Goal: Find specific page/section

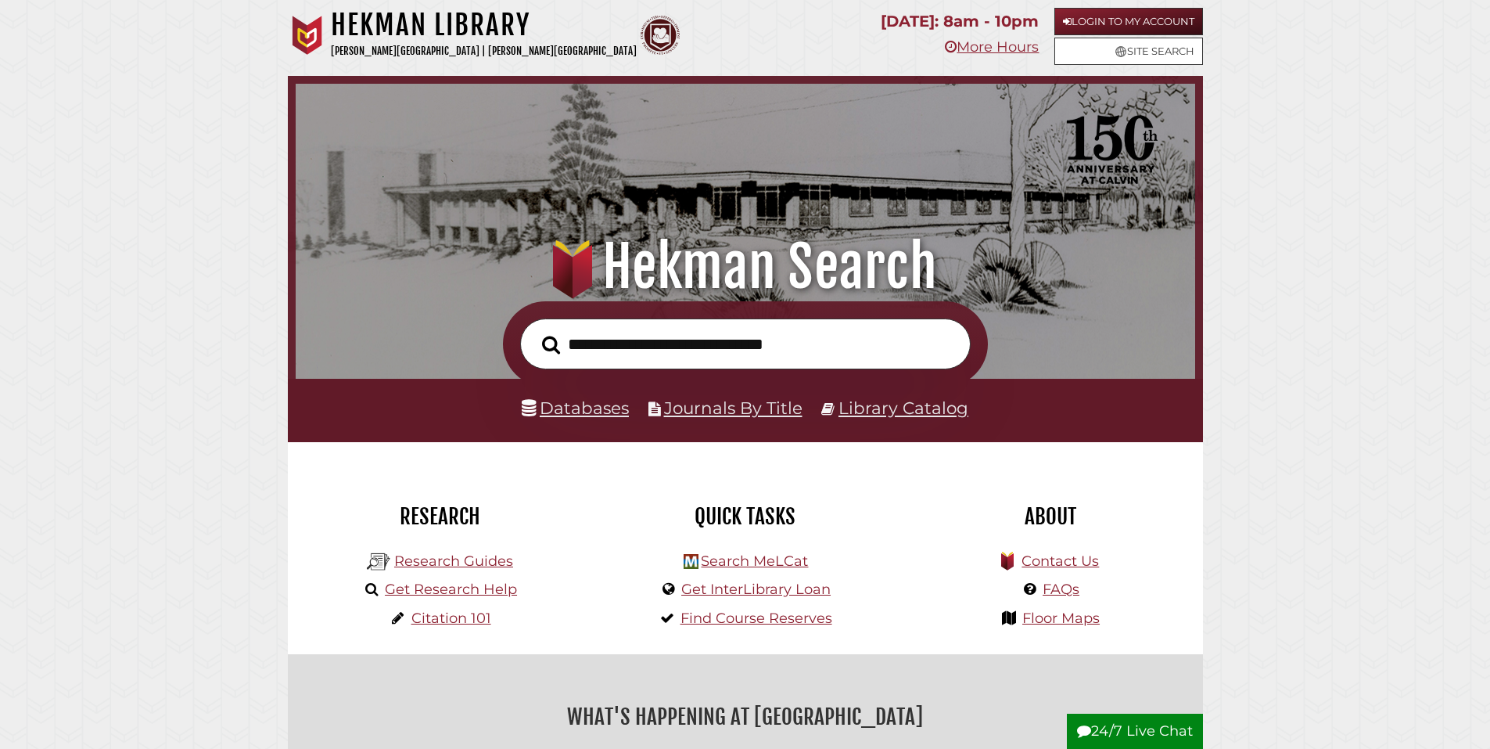
scroll to position [297, 892]
click at [688, 364] on input "text" at bounding box center [745, 343] width 451 height 51
type input "*"
click at [622, 418] on link "Databases" at bounding box center [575, 407] width 107 height 20
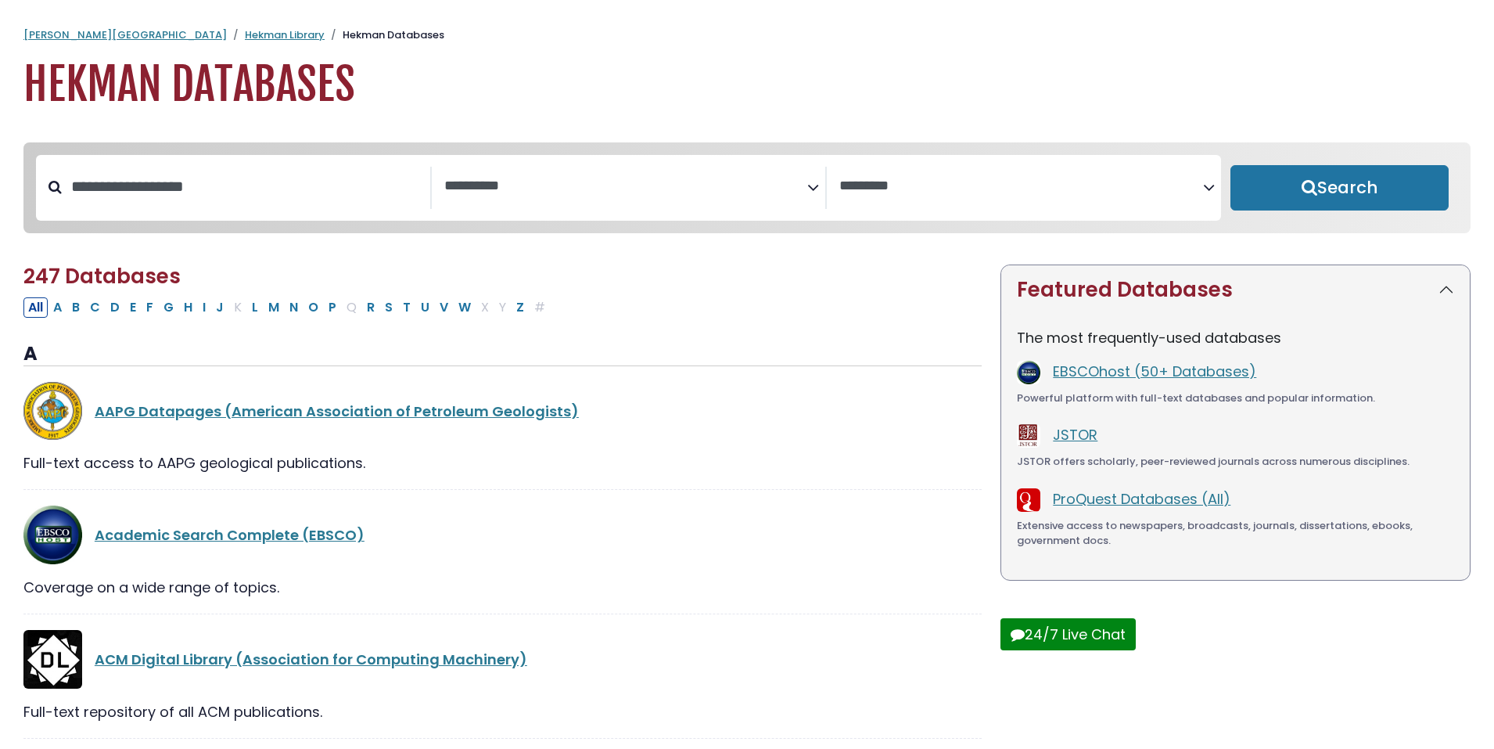
select select "Database Subject Filter"
select select "Database Vendors Filter"
